Goal: Find specific page/section: Find specific page/section

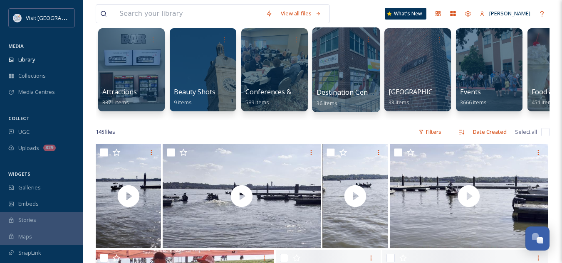
scroll to position [32, 0]
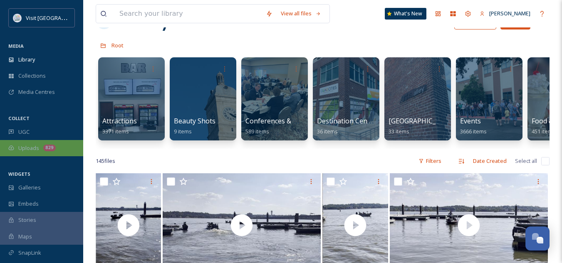
click at [33, 146] on span "Uploads" at bounding box center [28, 148] width 21 height 8
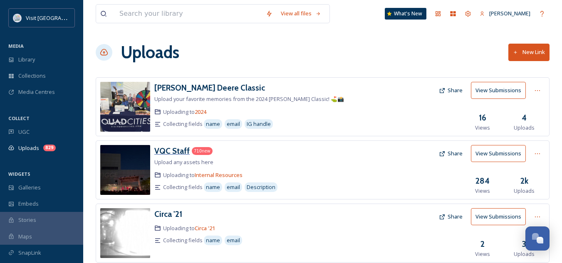
click at [171, 154] on h3 "VQC Staff" at bounding box center [171, 151] width 35 height 10
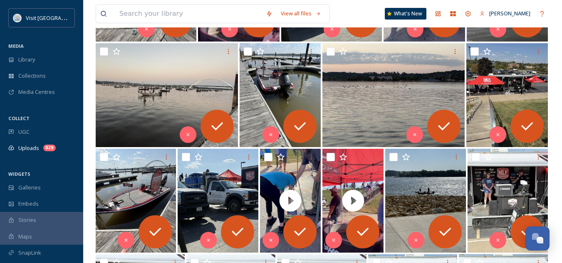
scroll to position [1779, 0]
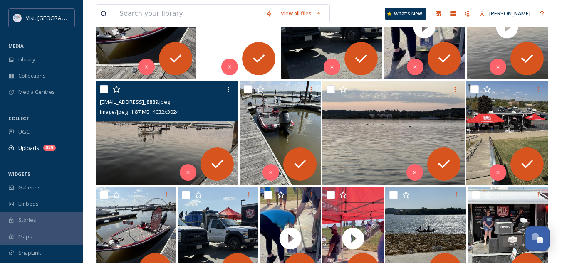
click at [186, 119] on div "[EMAIL_ADDRESS]_8889.jpeg image/jpeg | 1.87 MB | 4032 x 3024" at bounding box center [167, 101] width 142 height 40
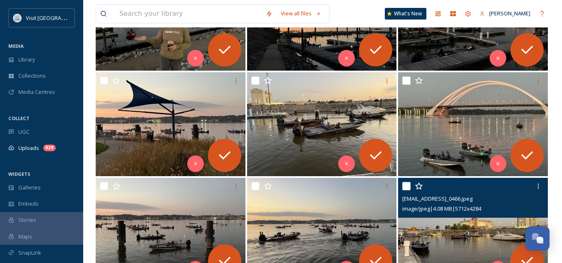
scroll to position [3362, 0]
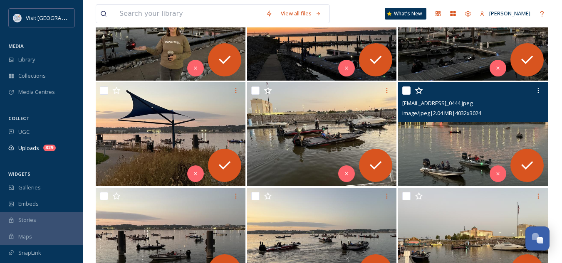
click at [432, 143] on img at bounding box center [473, 134] width 150 height 104
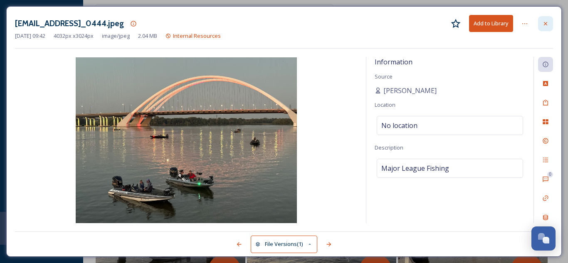
click at [547, 21] on icon at bounding box center [545, 23] width 7 height 7
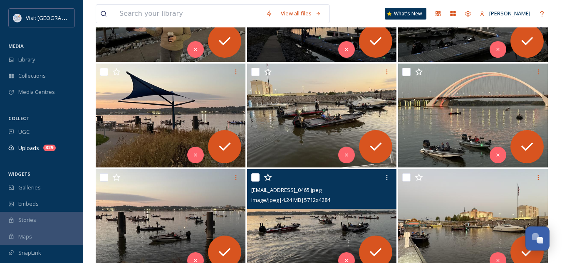
scroll to position [3384, 0]
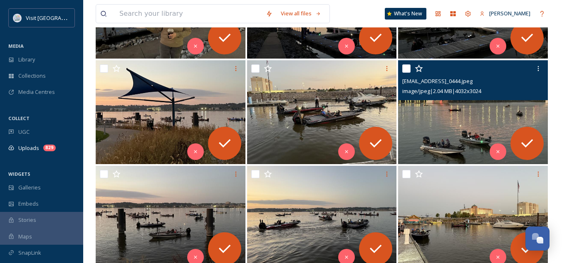
click at [459, 114] on img at bounding box center [473, 112] width 150 height 104
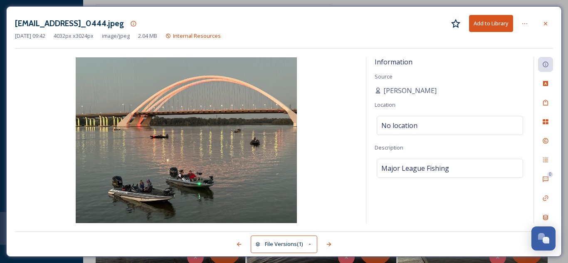
click at [493, 23] on button "Add to Library" at bounding box center [491, 23] width 44 height 17
click at [551, 26] on div at bounding box center [545, 23] width 15 height 15
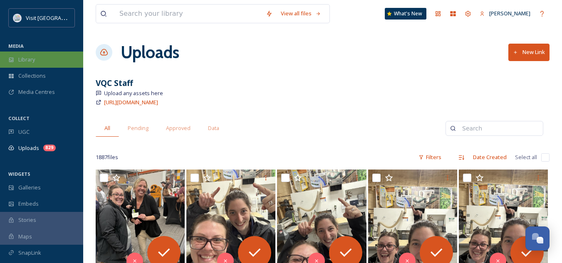
click at [33, 62] on span "Library" at bounding box center [26, 60] width 17 height 8
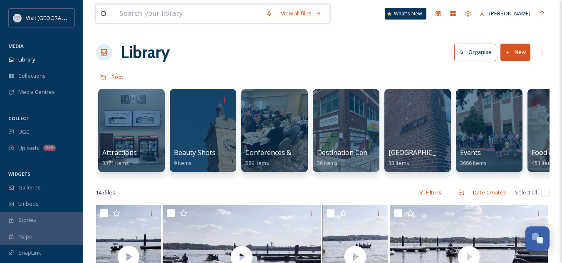
click at [186, 14] on input at bounding box center [188, 14] width 146 height 18
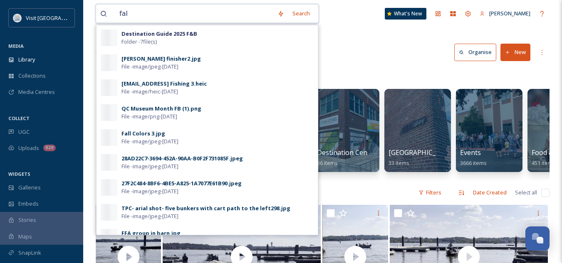
type input "fall"
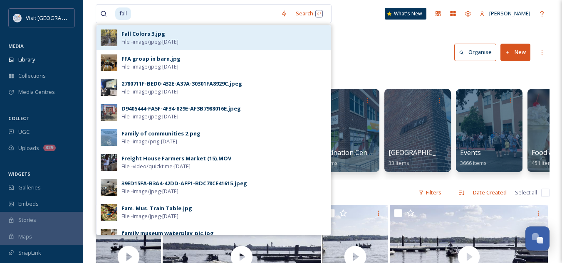
click at [169, 41] on span "File - image/jpeg - [DATE]" at bounding box center [149, 42] width 57 height 8
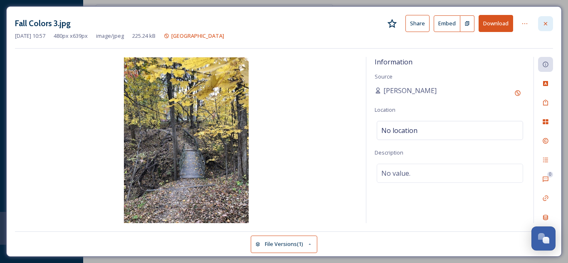
click at [544, 22] on icon at bounding box center [545, 23] width 7 height 7
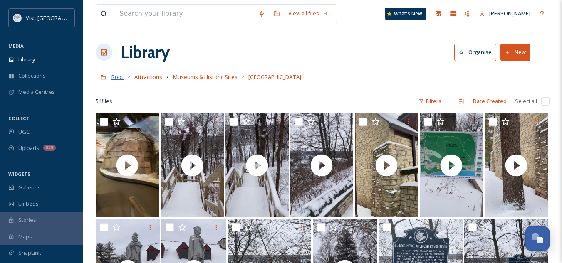
click at [119, 76] on span "Root" at bounding box center [117, 76] width 12 height 7
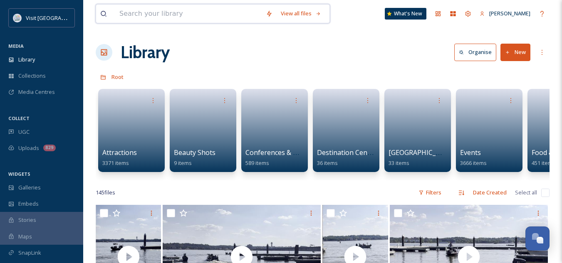
click at [148, 7] on input at bounding box center [188, 14] width 146 height 18
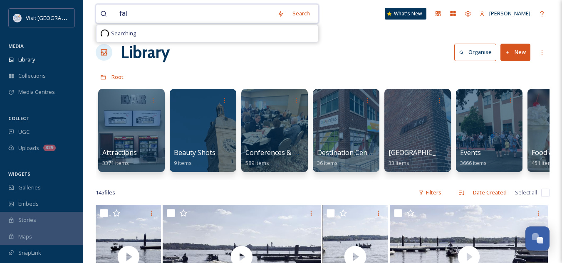
type input "fall"
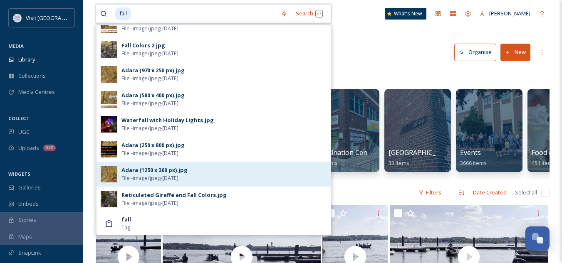
scroll to position [339, 0]
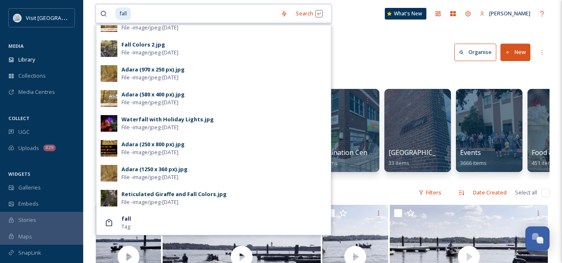
click at [160, 8] on input at bounding box center [204, 14] width 145 height 18
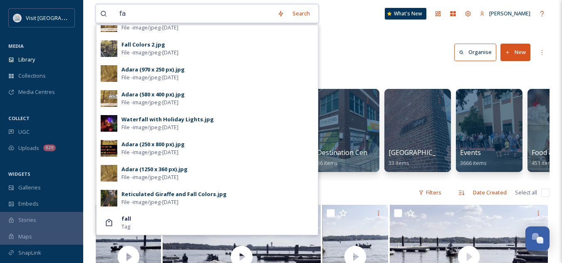
type input "f"
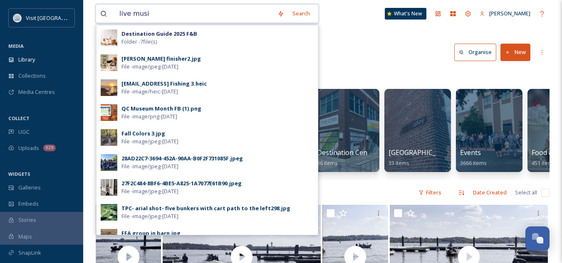
type input "live music"
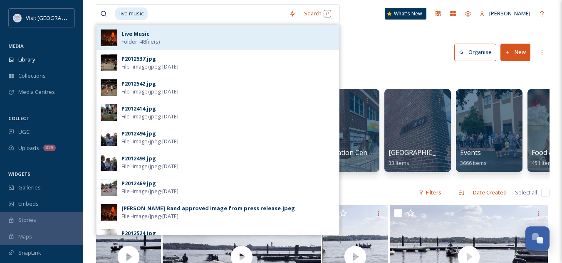
click at [110, 41] on img at bounding box center [109, 38] width 17 height 17
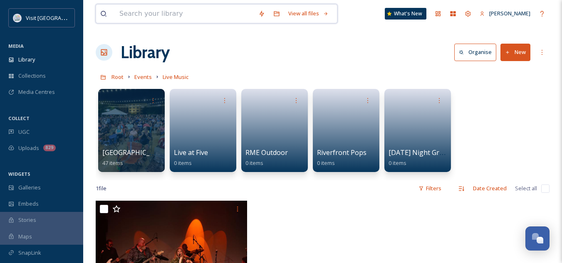
click at [172, 17] on input at bounding box center [184, 14] width 139 height 18
type input "rustbelt"
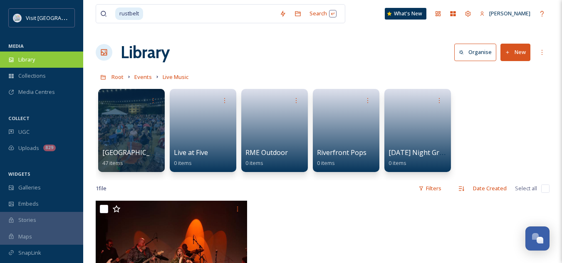
click at [38, 52] on div "Library" at bounding box center [41, 60] width 83 height 16
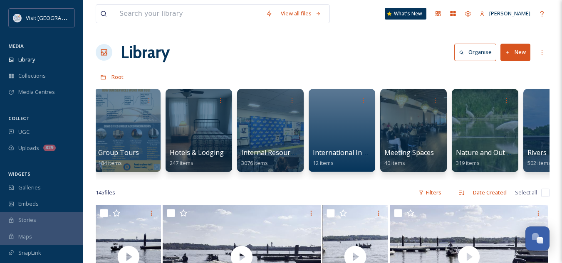
scroll to position [0, 506]
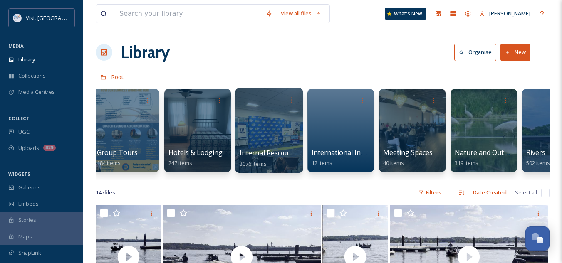
click at [277, 151] on span "Internal Resources" at bounding box center [270, 152] width 60 height 9
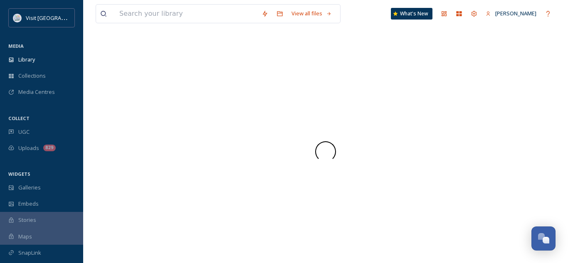
click at [277, 151] on div at bounding box center [326, 151] width 460 height 21
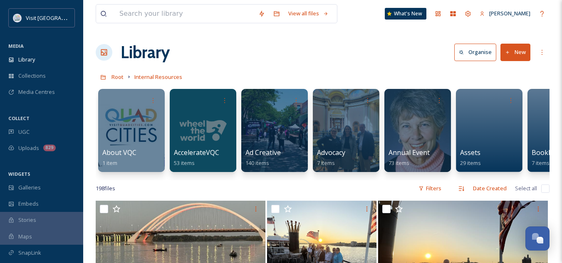
click at [258, 72] on div "Root Internal Resources" at bounding box center [323, 77] width 454 height 16
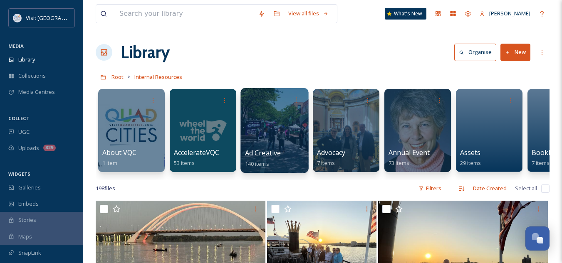
click at [257, 155] on span "Ad Creative" at bounding box center [263, 152] width 36 height 9
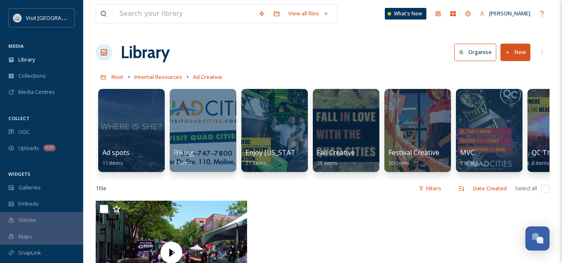
click at [366, 190] on div "1 file Filters Date Created Select all" at bounding box center [323, 189] width 454 height 16
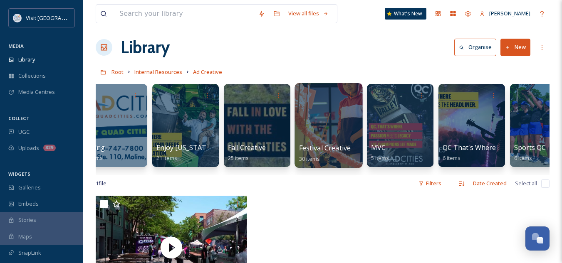
scroll to position [0, 190]
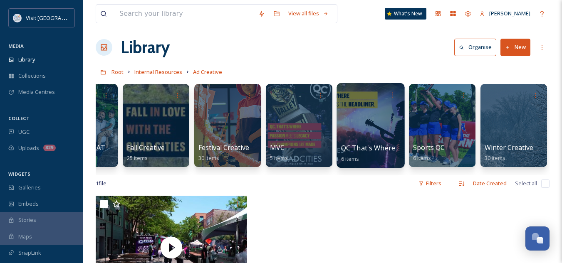
click at [347, 128] on div at bounding box center [370, 125] width 68 height 85
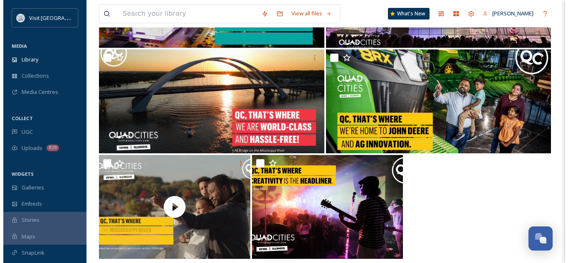
scroll to position [177, 0]
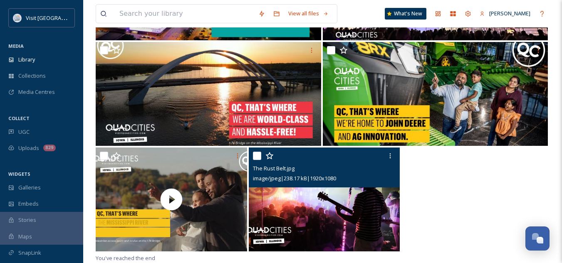
click at [361, 204] on img at bounding box center [324, 200] width 151 height 104
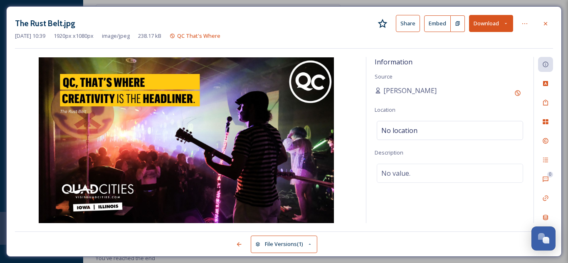
click at [99, 200] on img at bounding box center [186, 140] width 343 height 166
click at [210, 138] on img at bounding box center [186, 140] width 343 height 166
